Goal: Navigation & Orientation: Find specific page/section

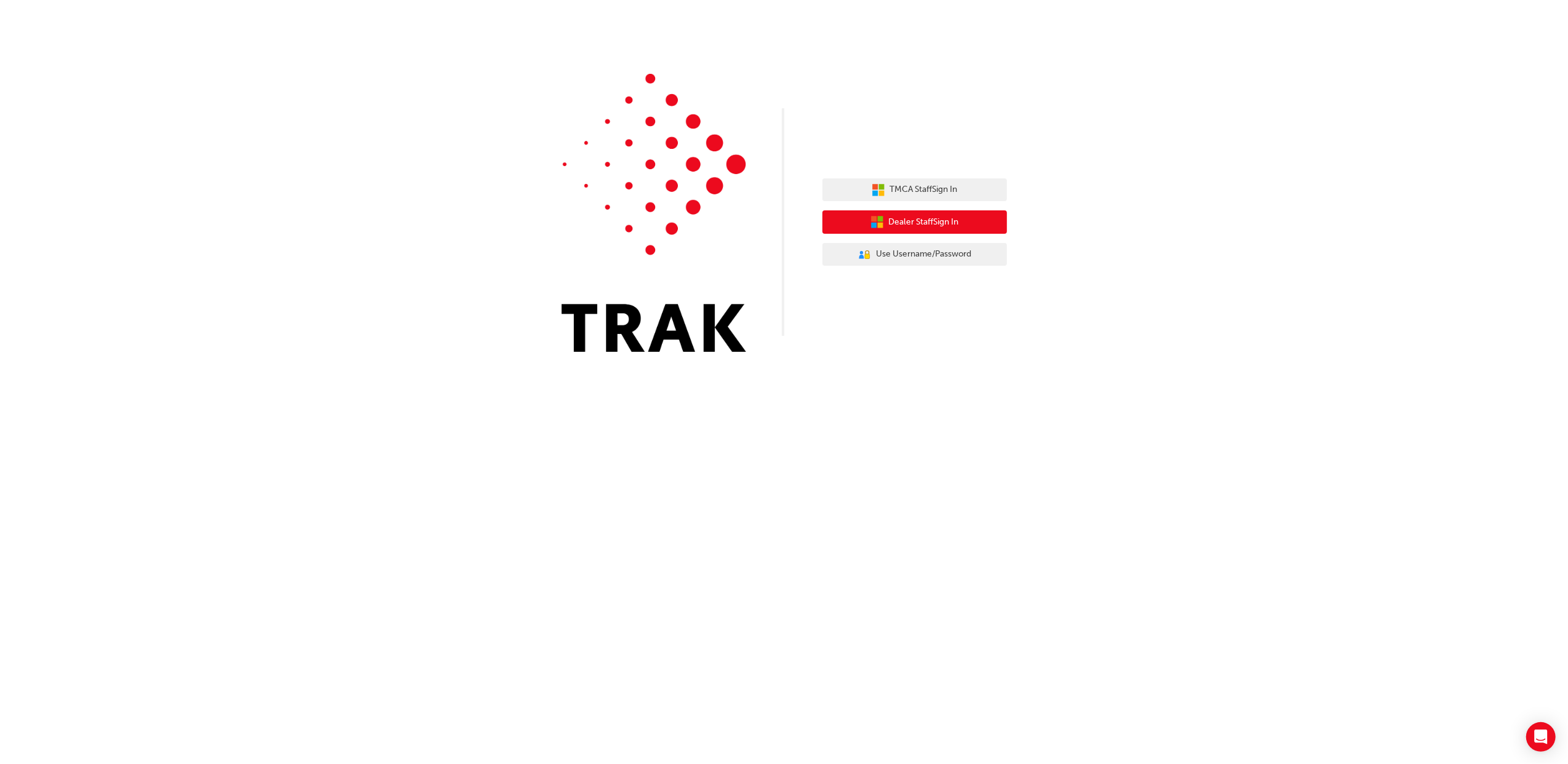
click at [904, 214] on button "Dealer Staff Sign In" at bounding box center [915, 222] width 185 height 23
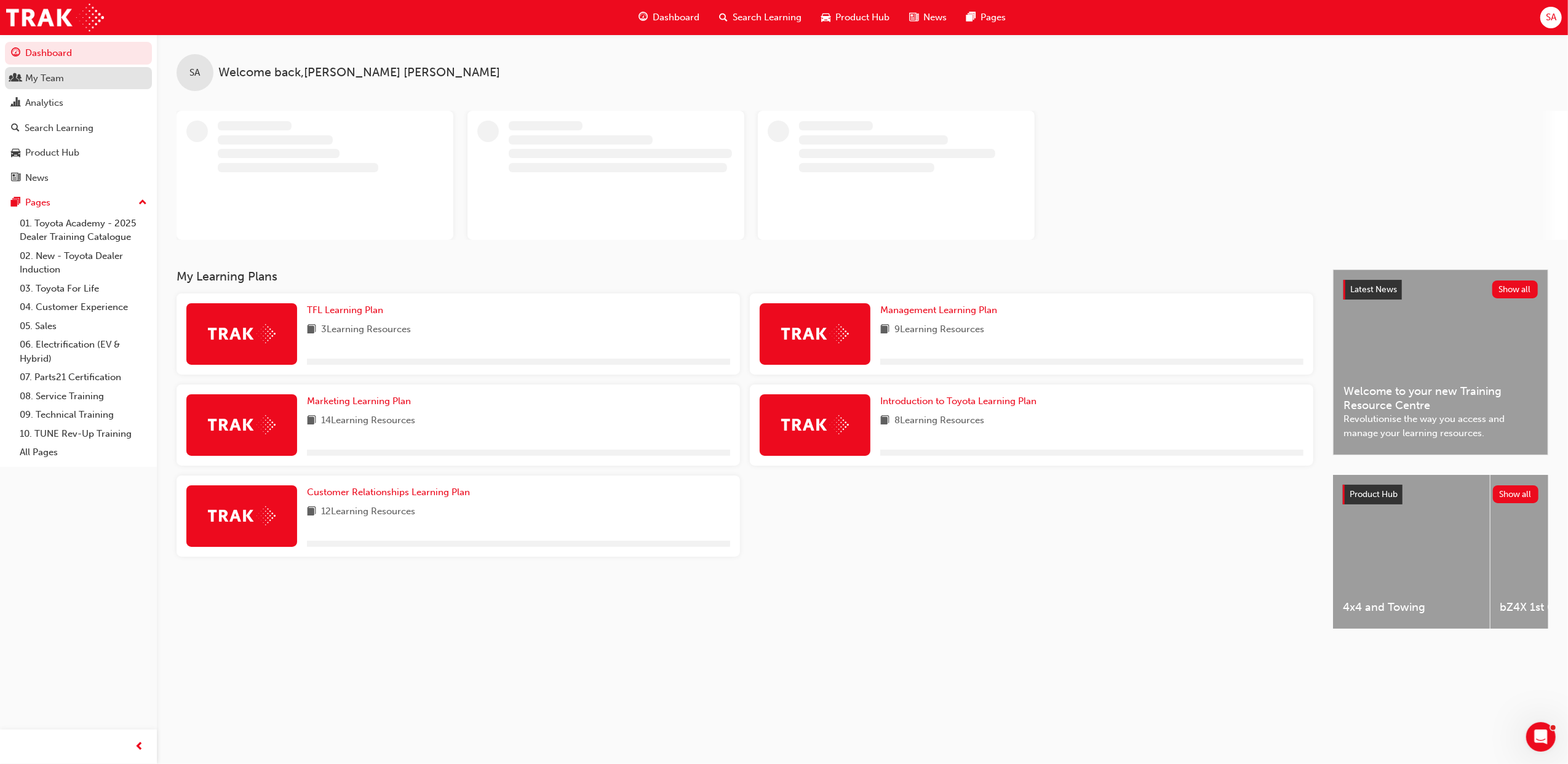
click at [59, 77] on div "My Team" at bounding box center [44, 78] width 39 height 14
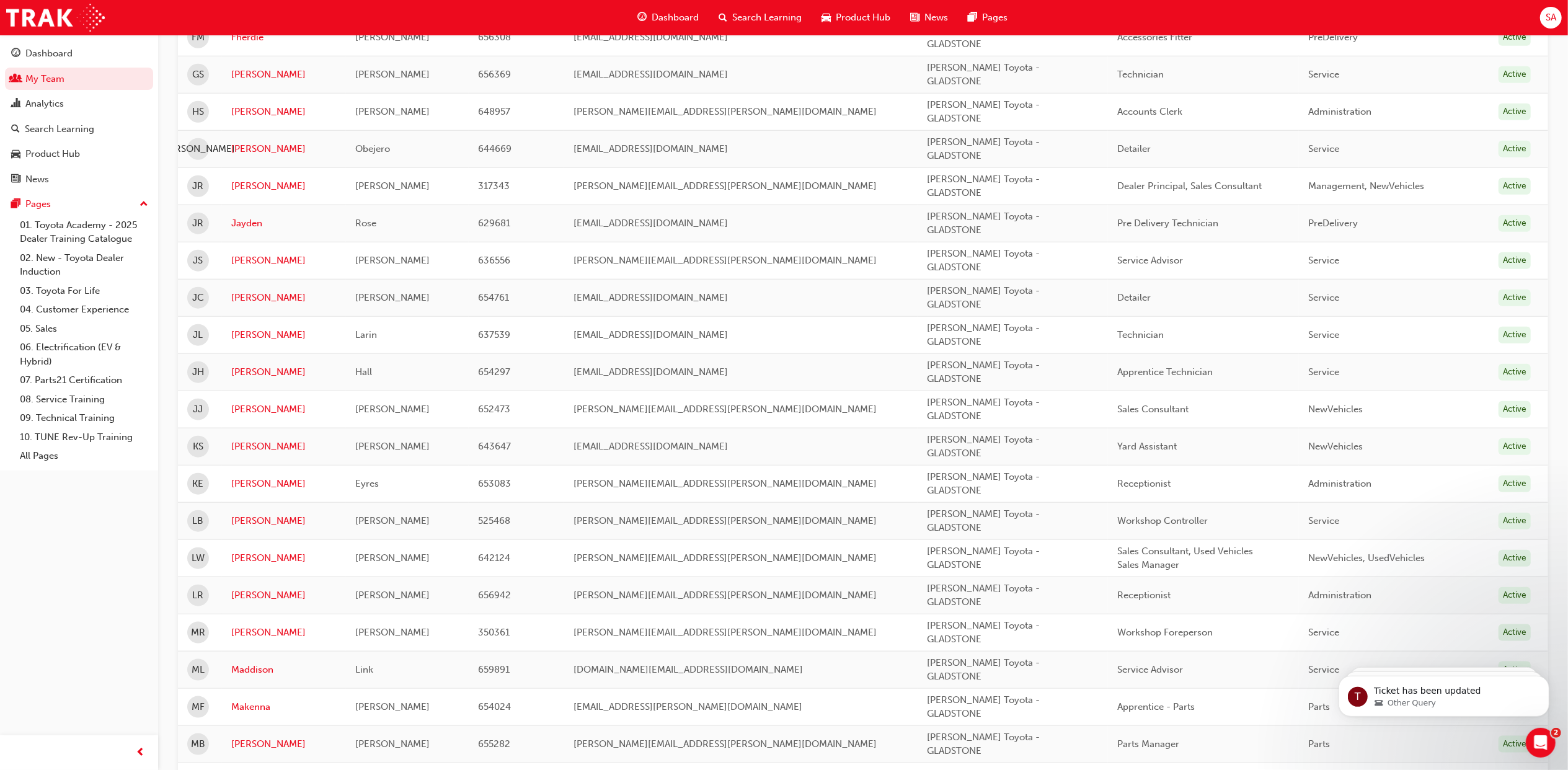
scroll to position [1241, 0]
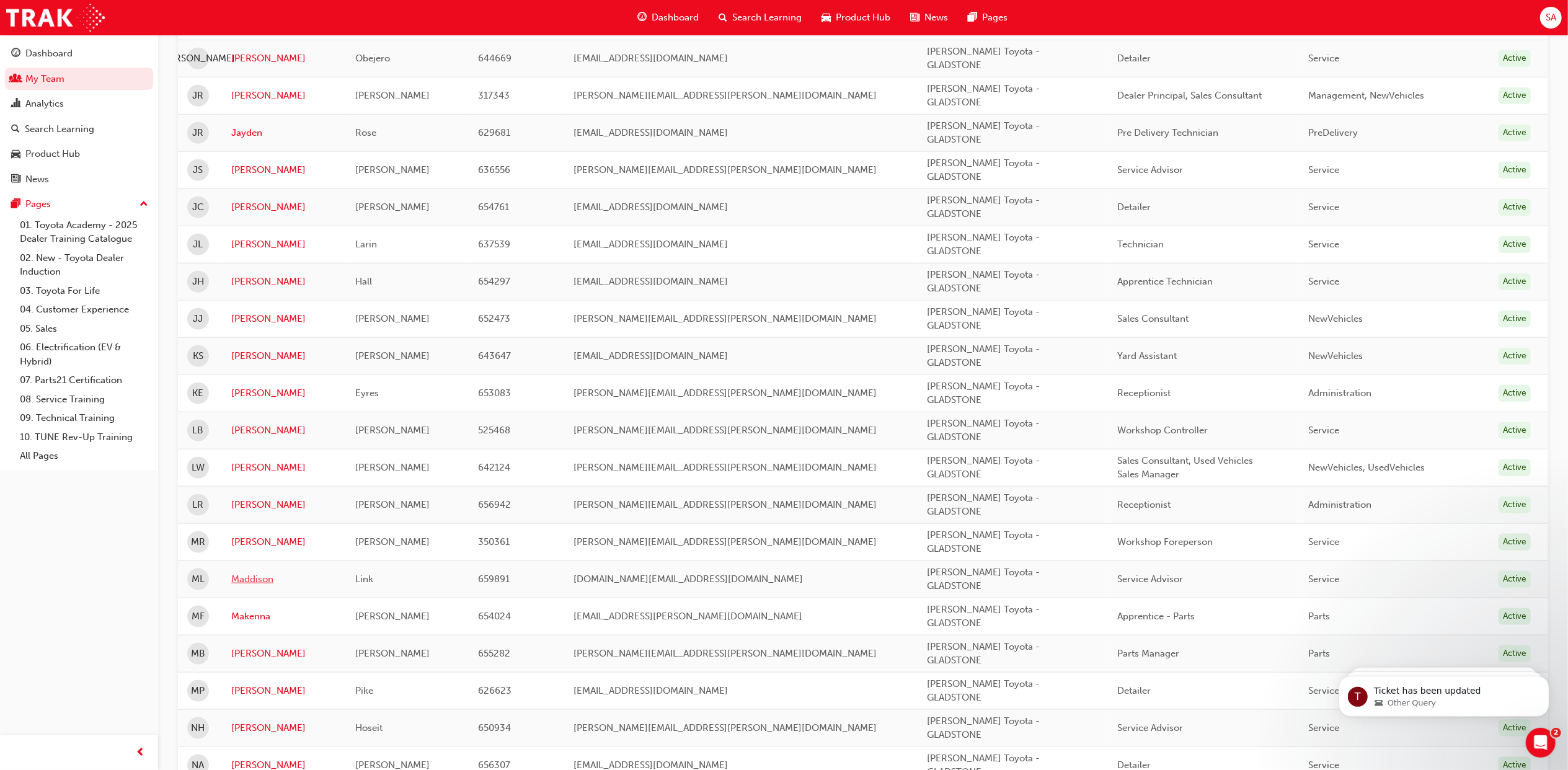
click at [262, 583] on link "Maddison" at bounding box center [284, 580] width 105 height 14
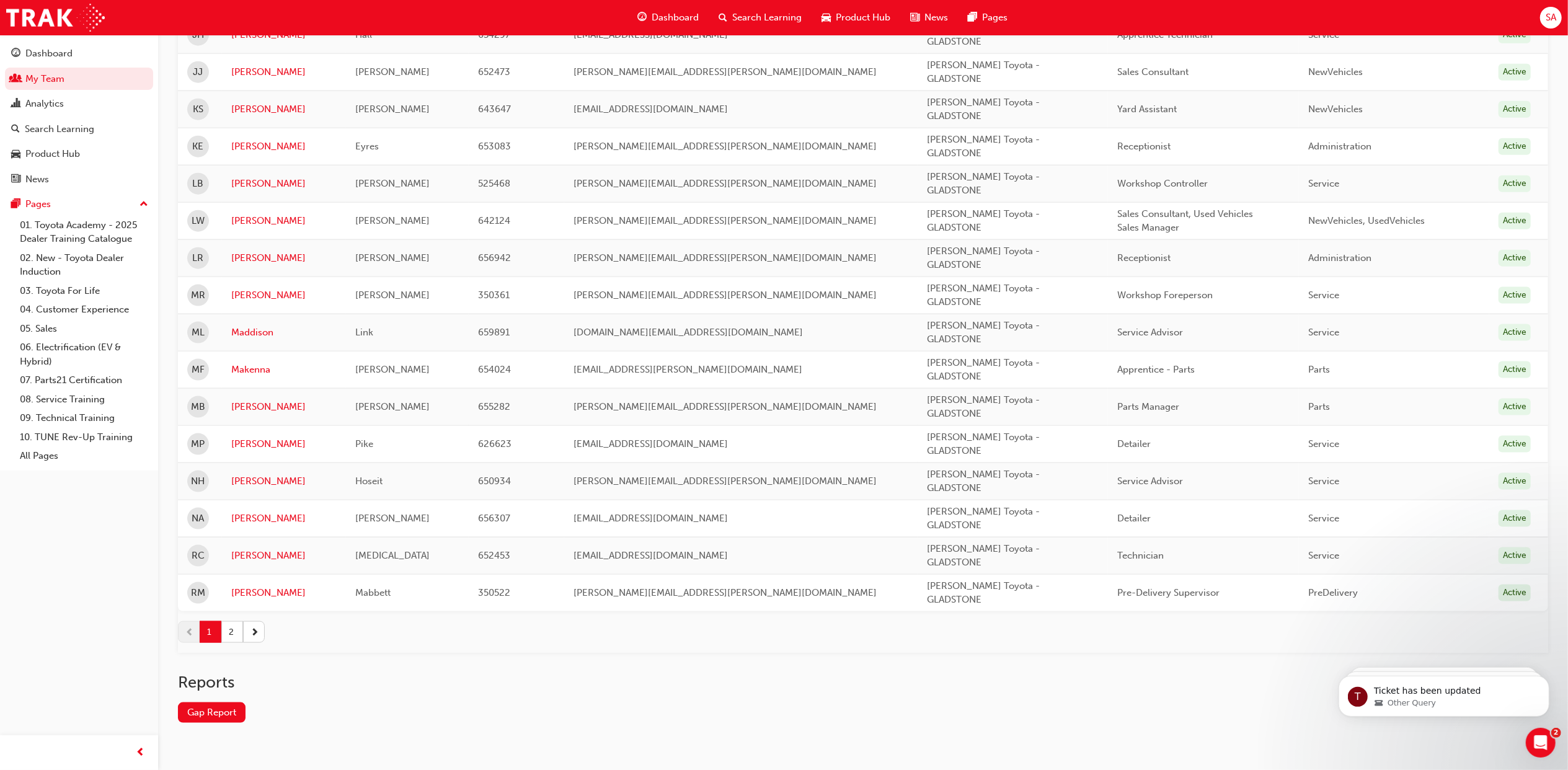
scroll to position [1488, 0]
click at [248, 638] on button "button" at bounding box center [253, 631] width 22 height 22
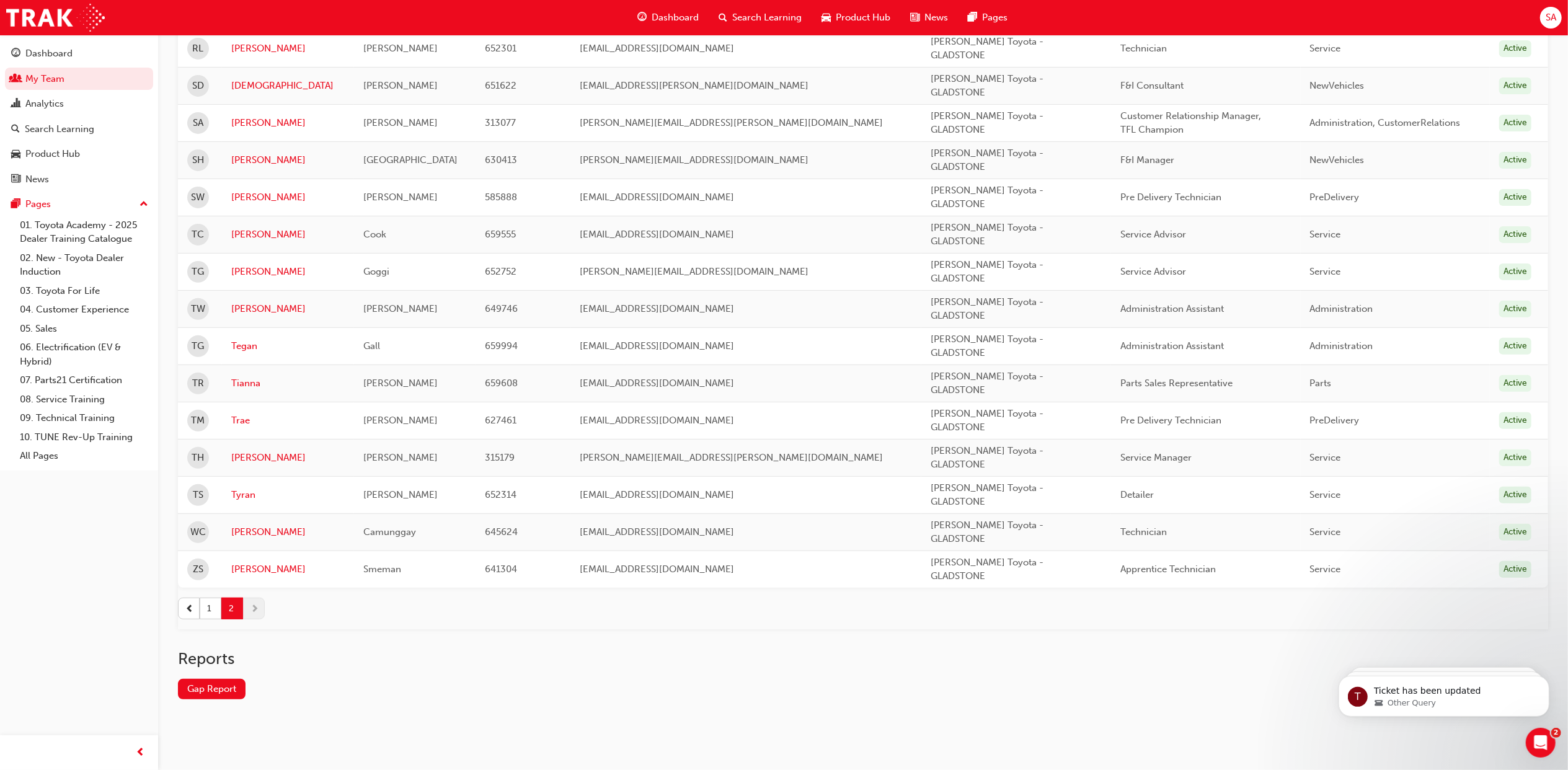
scroll to position [323, 0]
click at [233, 234] on td "Tamika" at bounding box center [287, 234] width 132 height 37
click at [253, 230] on link "Tamika" at bounding box center [287, 234] width 114 height 14
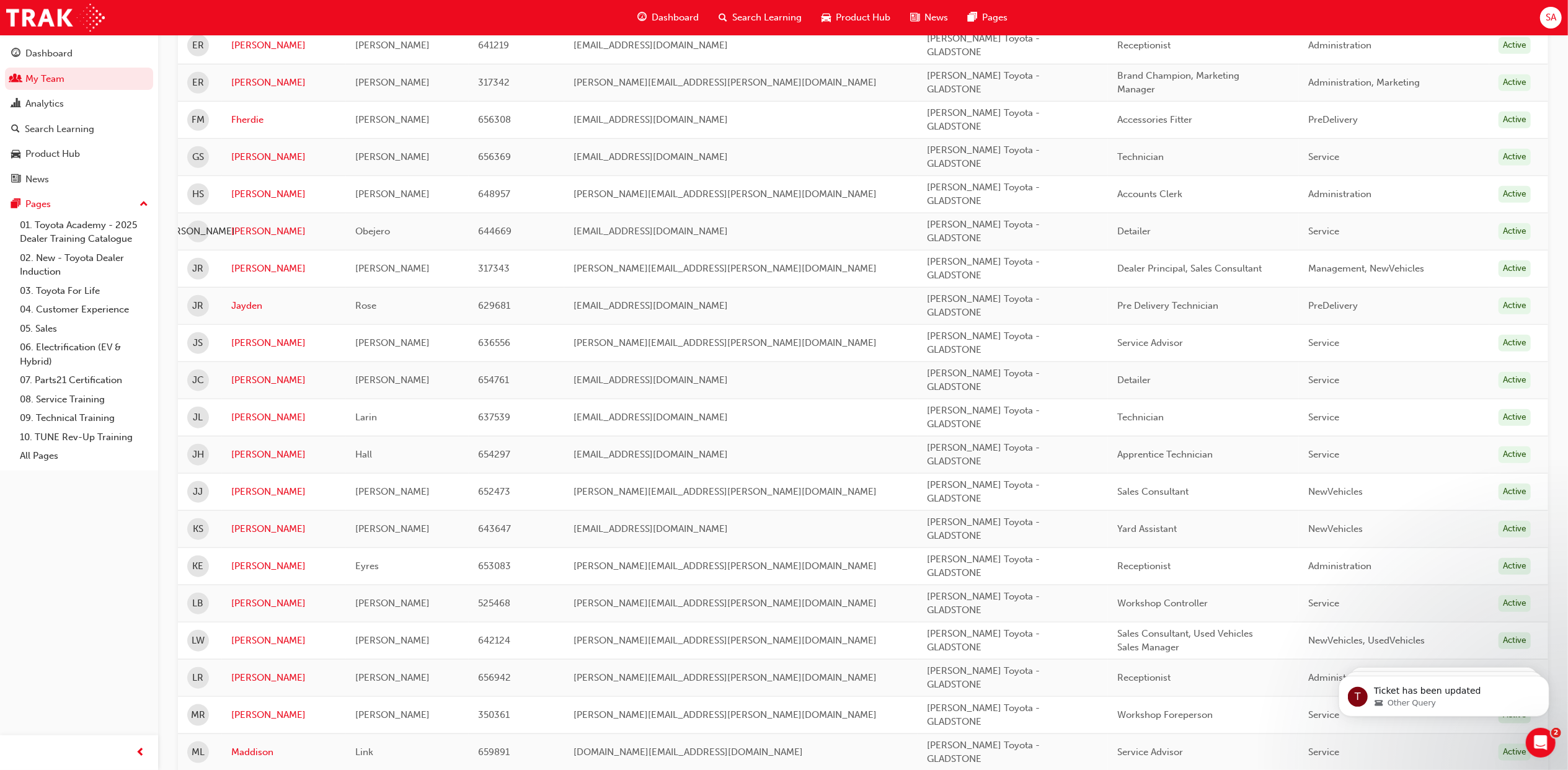
scroll to position [1481, 0]
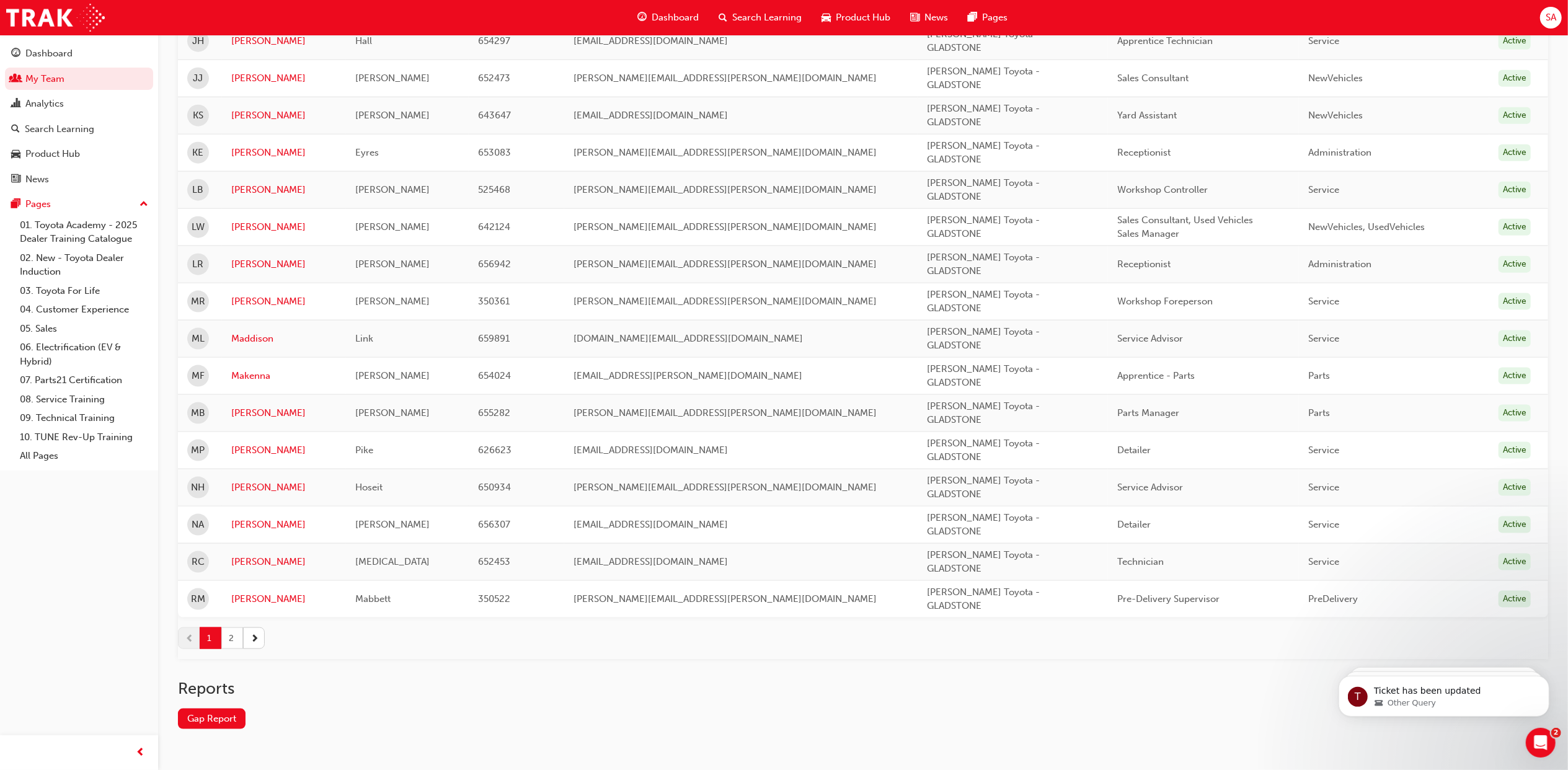
click at [238, 649] on button "2" at bounding box center [232, 639] width 22 height 22
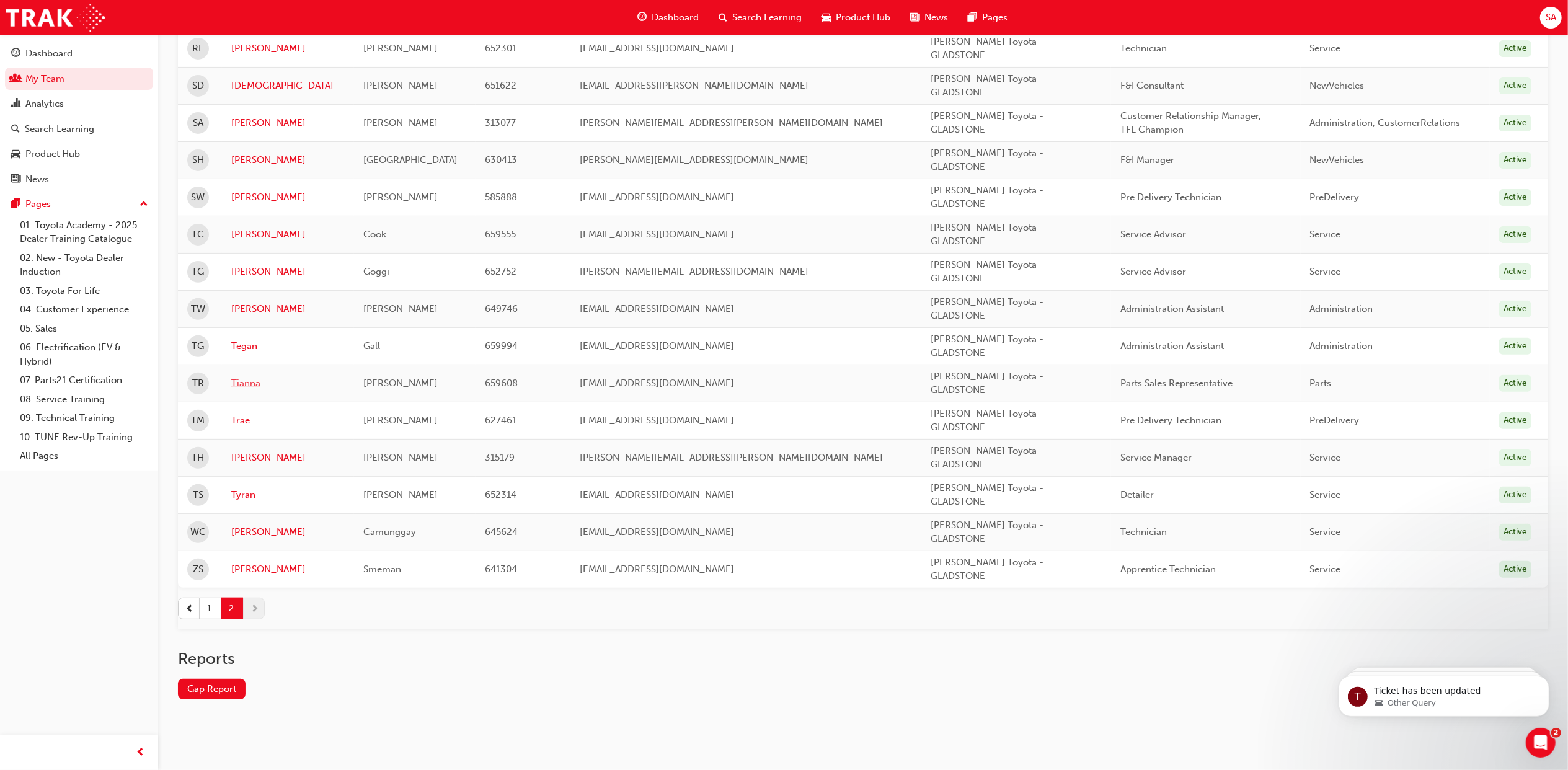
click at [281, 382] on link "Tianna" at bounding box center [287, 383] width 114 height 14
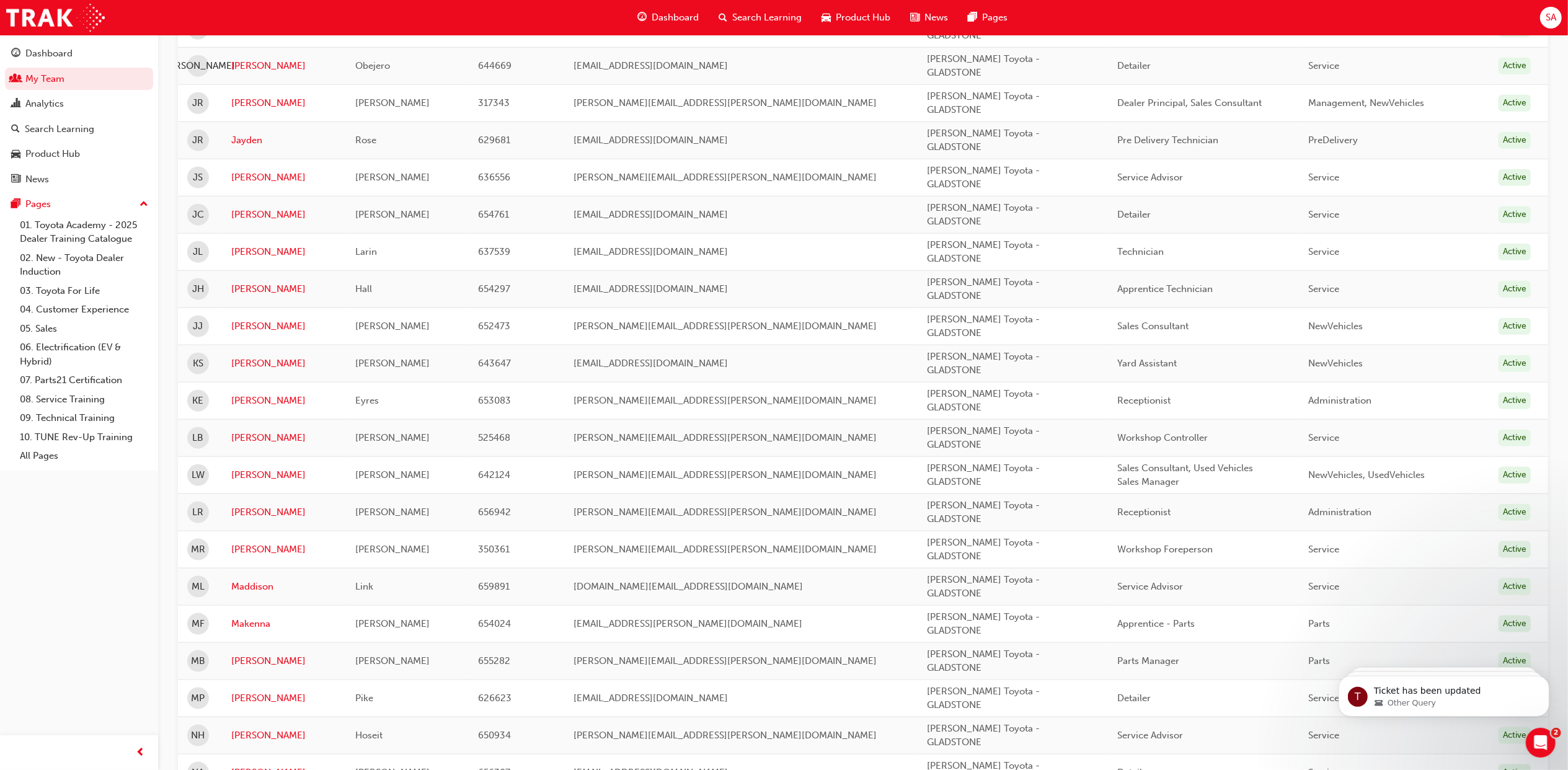
scroll to position [1521, 0]
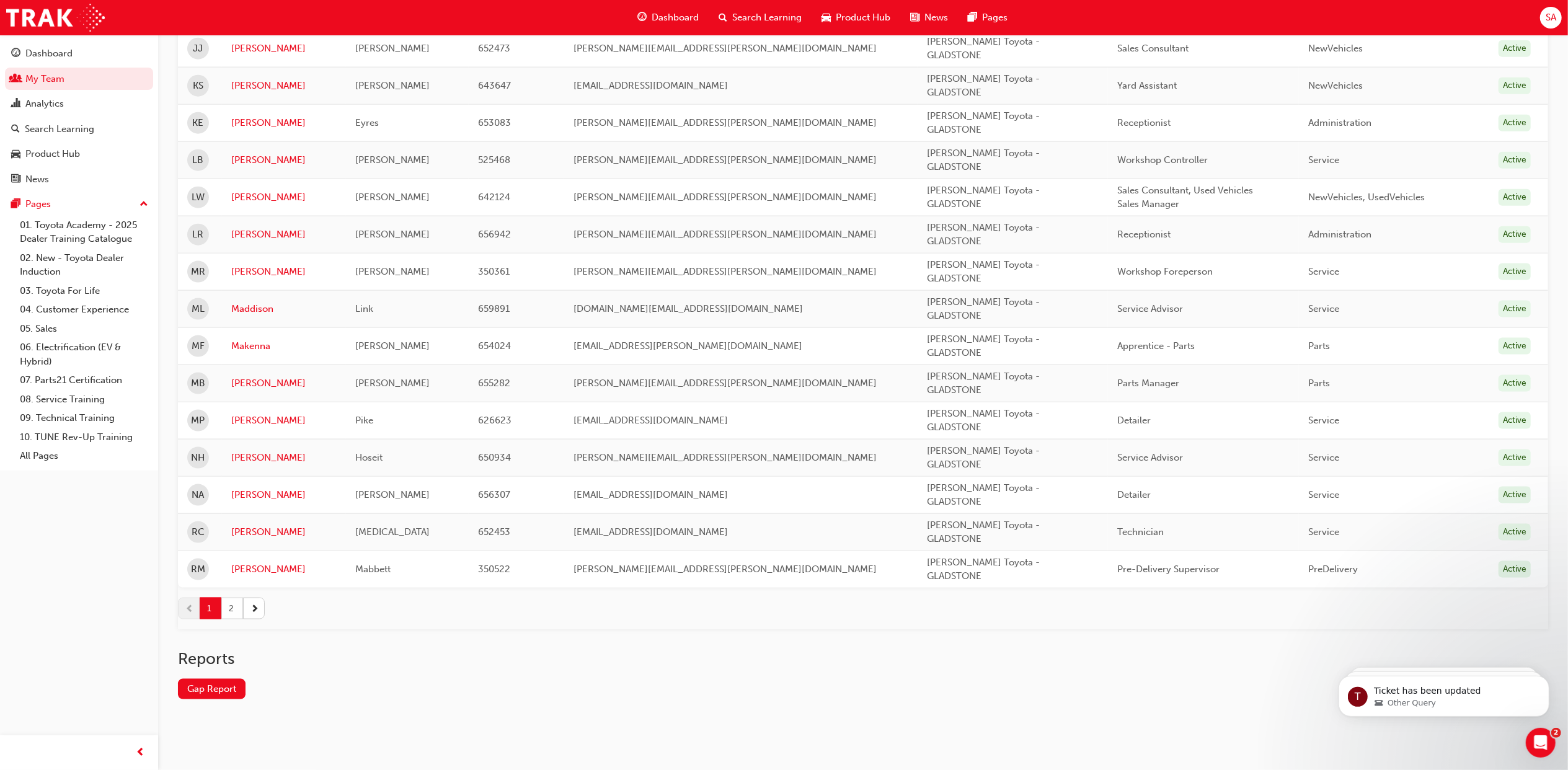
click at [233, 614] on button "2" at bounding box center [232, 608] width 22 height 22
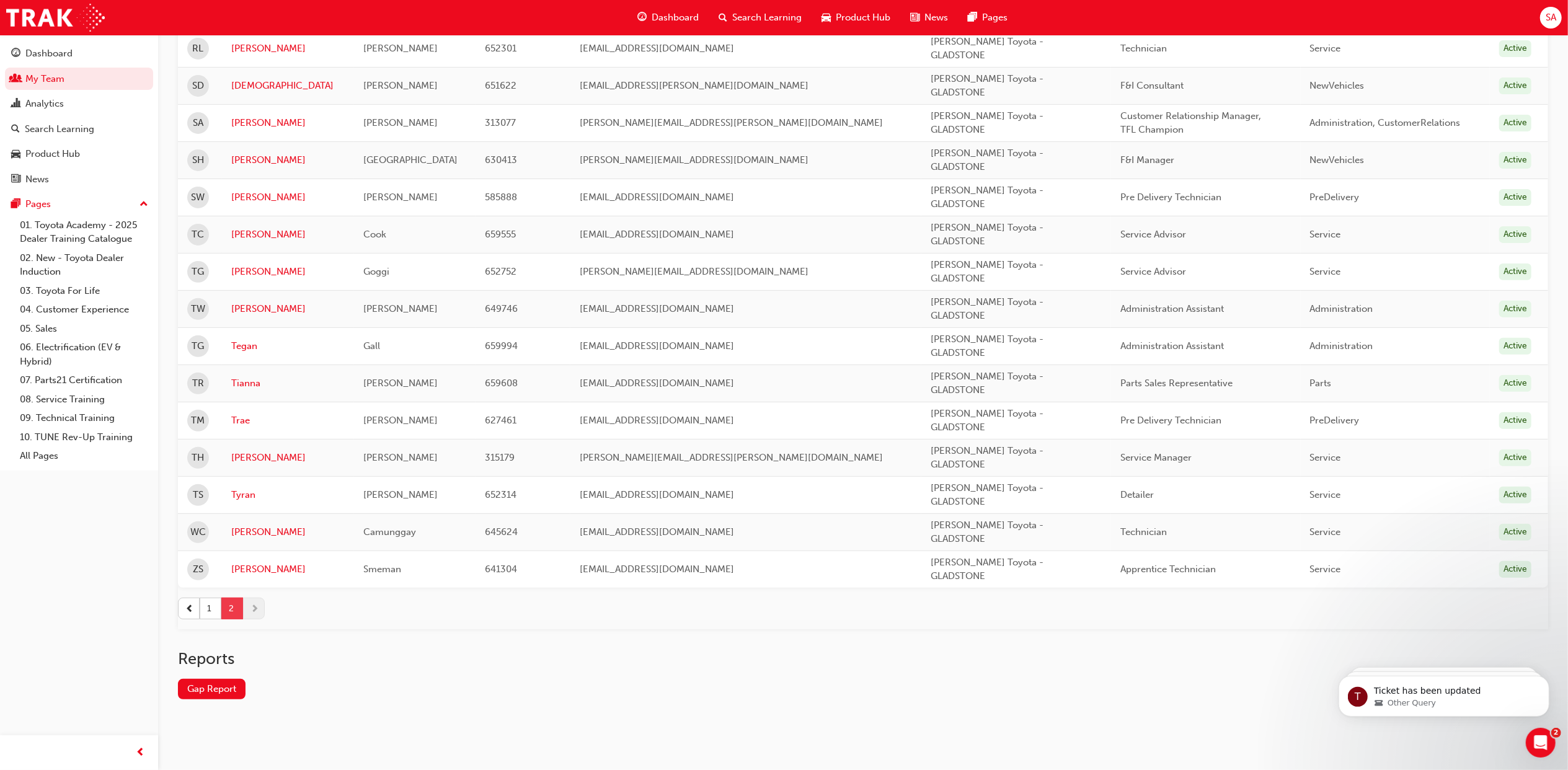
scroll to position [323, 0]
click at [256, 348] on link "Tegan" at bounding box center [287, 346] width 114 height 14
